Goal: Task Accomplishment & Management: Manage account settings

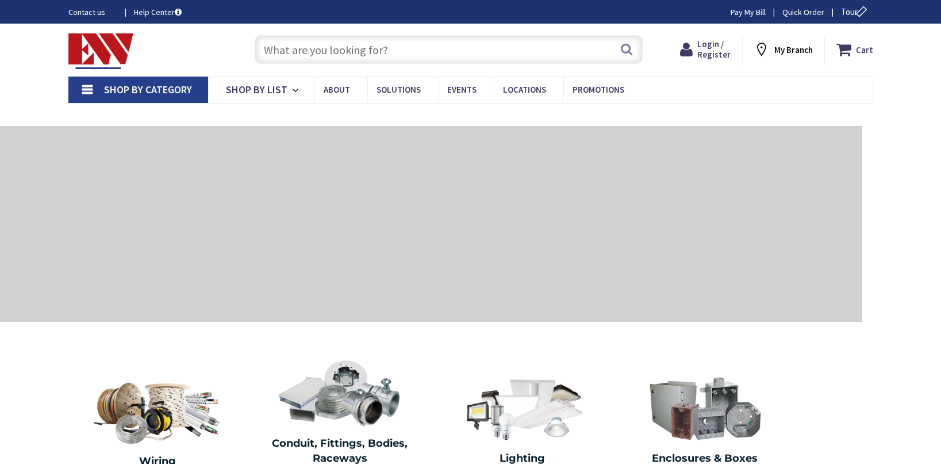
type input "[GEOGRAPHIC_DATA], [GEOGRAPHIC_DATA]"
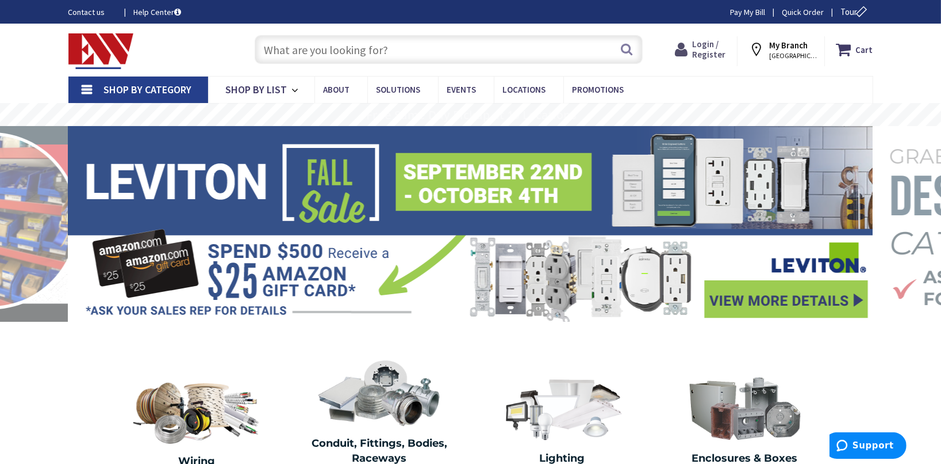
click at [700, 55] on span "Login / Register" at bounding box center [708, 49] width 33 height 21
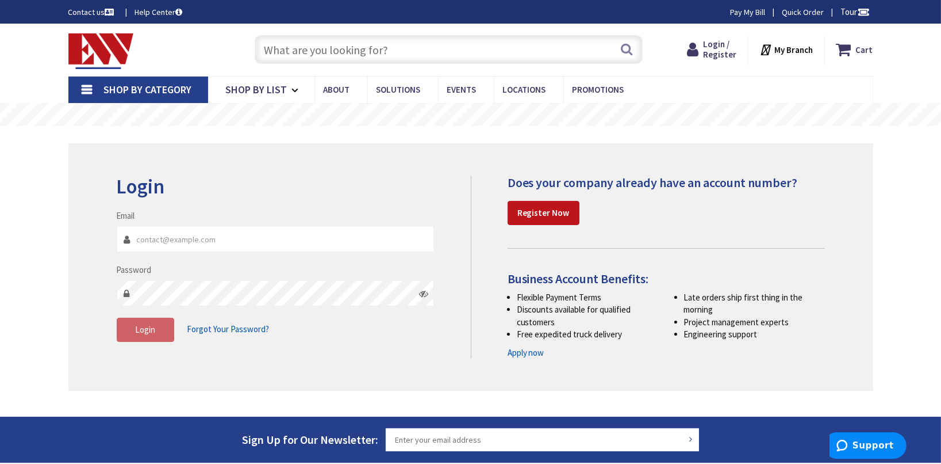
click at [212, 241] on input "Email" at bounding box center [276, 239] width 318 height 26
type input "tricia@haritonmachinery.com"
click at [197, 307] on fieldset "Email tricia@haritonmachinery.com Password Login Forgot Your Password?" at bounding box center [276, 281] width 318 height 144
click at [143, 334] on span "Login" at bounding box center [145, 329] width 20 height 11
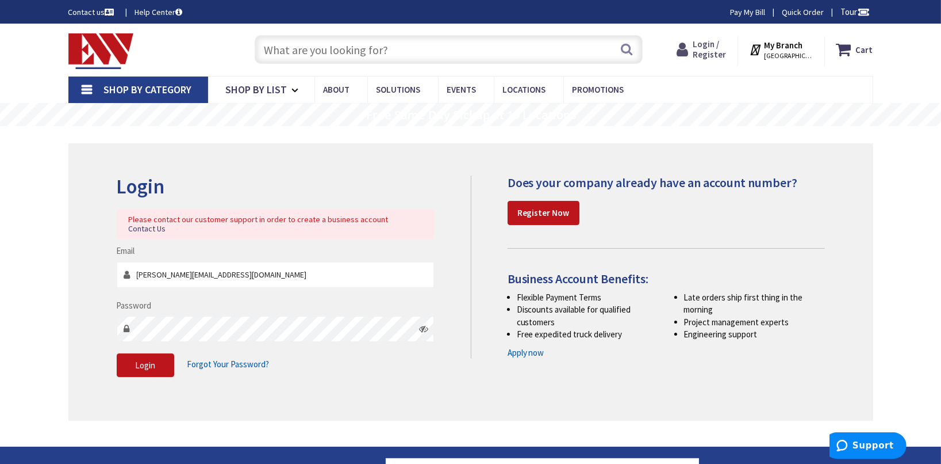
click at [716, 52] on span "Login / Register" at bounding box center [709, 49] width 33 height 21
